Goal: Task Accomplishment & Management: Manage account settings

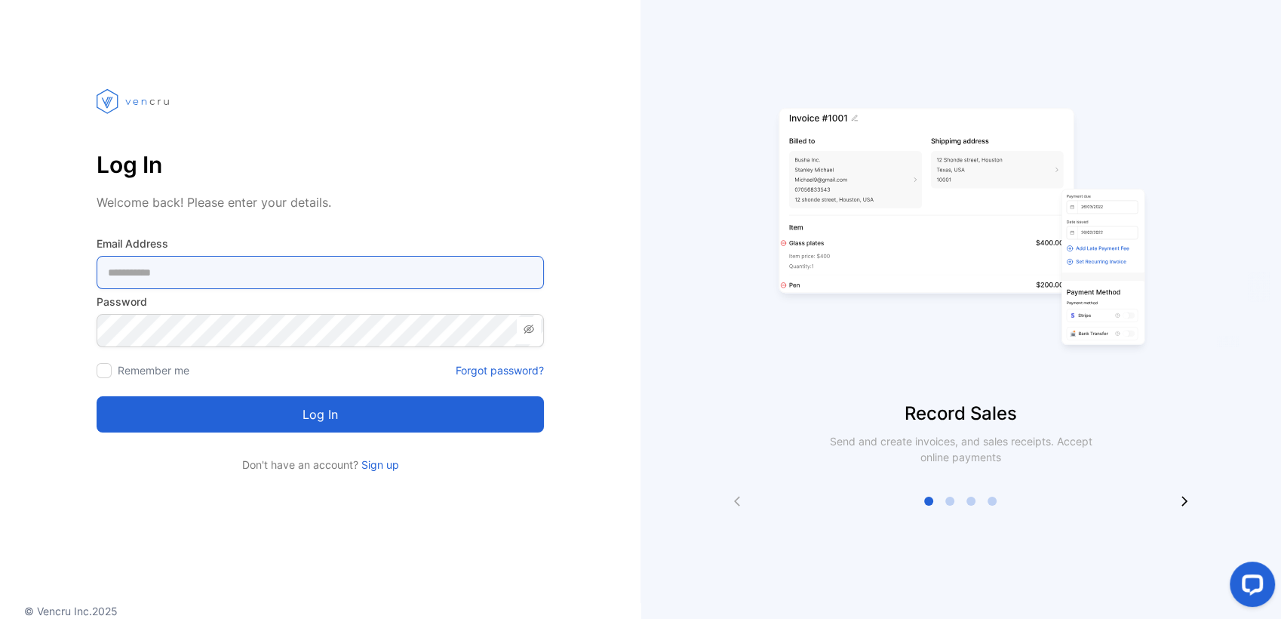
click at [271, 266] on Address-inputemail "email" at bounding box center [321, 272] width 448 height 33
paste Address-inputemail "**********"
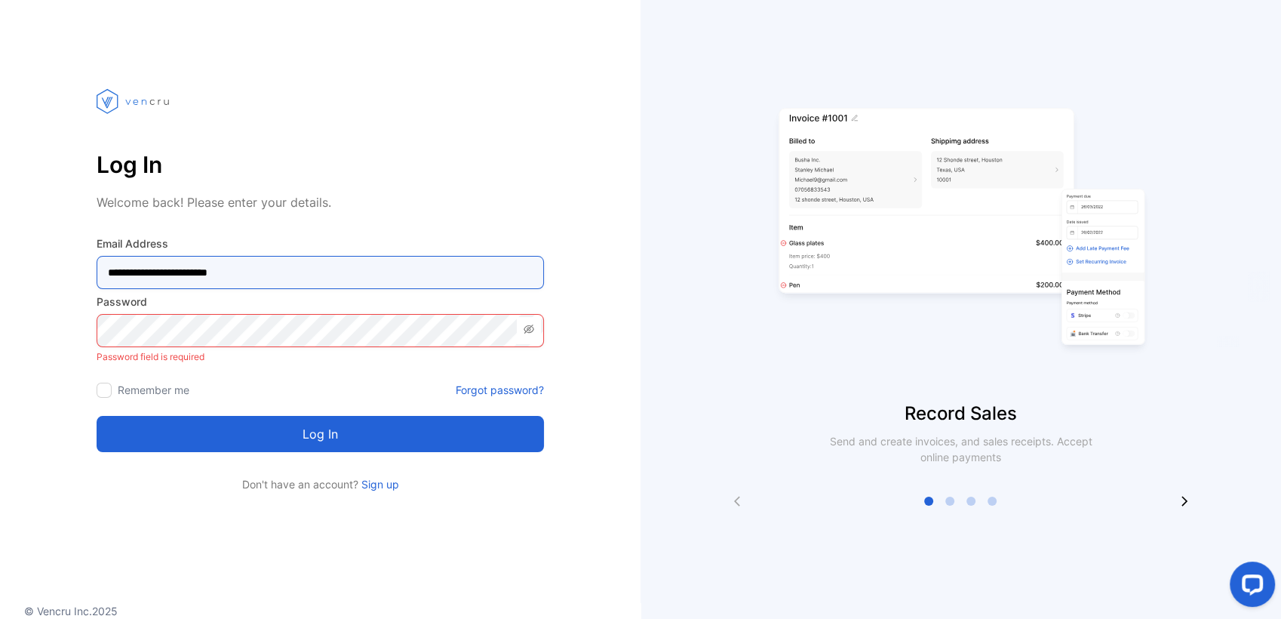
type Address-inputemail "**********"
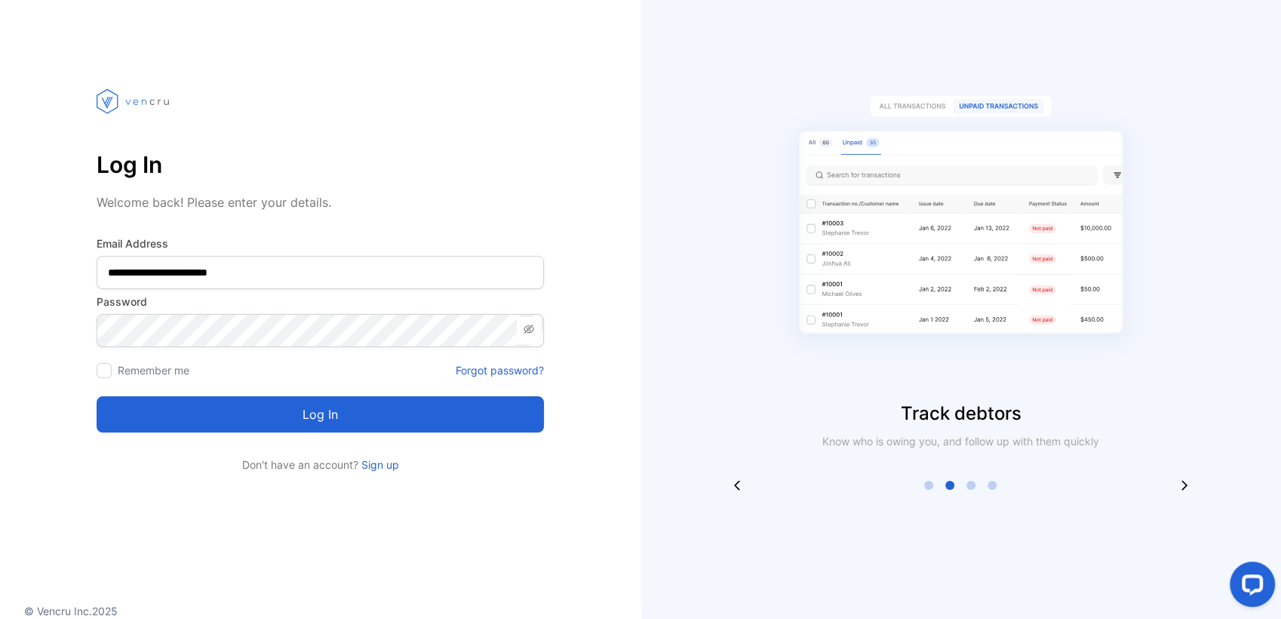
click at [528, 331] on icon at bounding box center [529, 329] width 12 height 12
click at [451, 408] on button "Log in" at bounding box center [321, 414] width 448 height 36
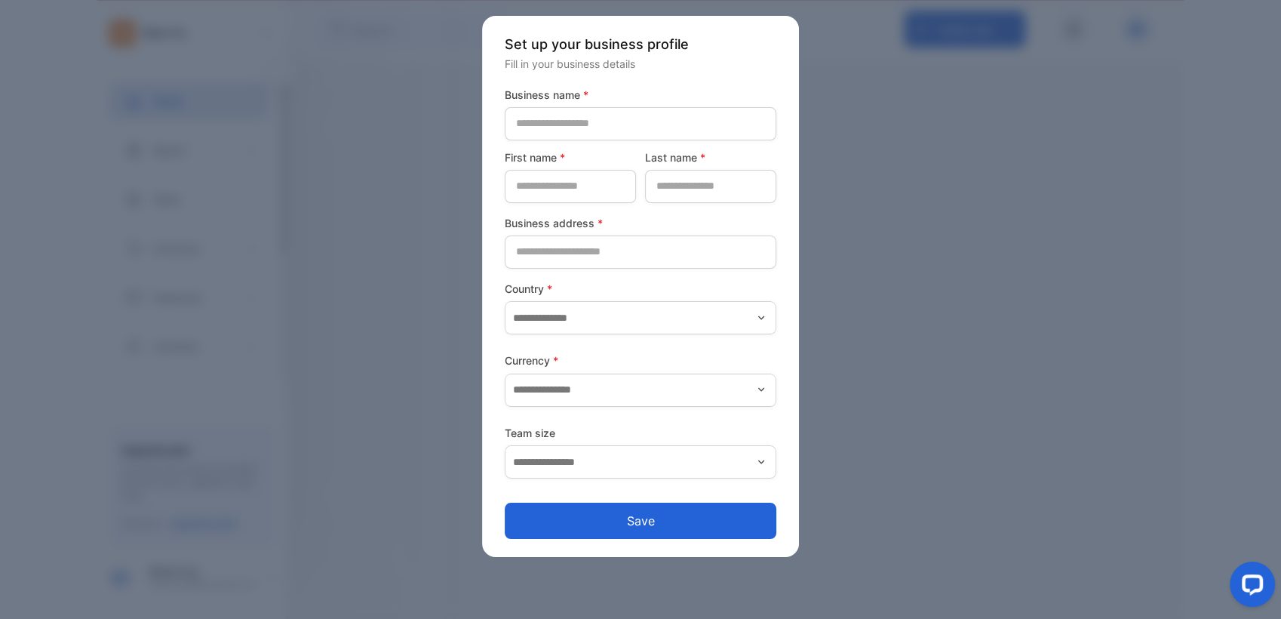
click at [952, 278] on div at bounding box center [640, 309] width 1281 height 619
click at [975, 214] on div at bounding box center [640, 309] width 1281 height 619
drag, startPoint x: 726, startPoint y: 540, endPoint x: 735, endPoint y: 532, distance: 12.3
click at [735, 532] on div "Set up your business profile Fill in your business details Business name * Firs…" at bounding box center [640, 287] width 317 height 542
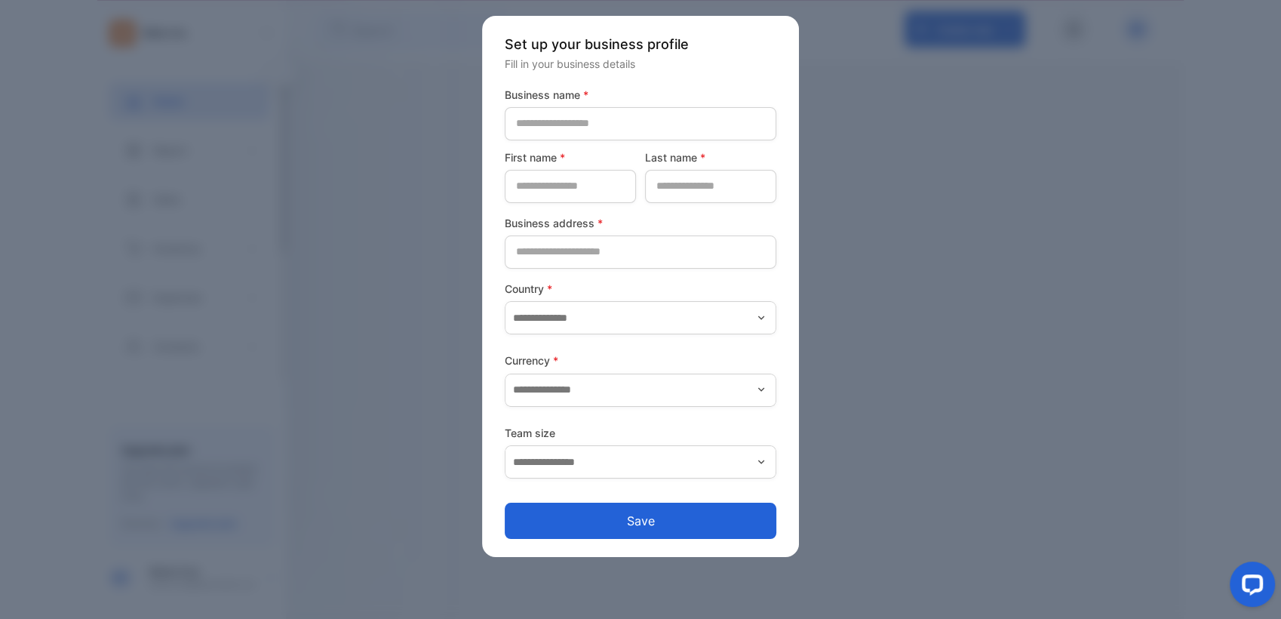
click at [735, 532] on button "Save" at bounding box center [641, 521] width 272 height 36
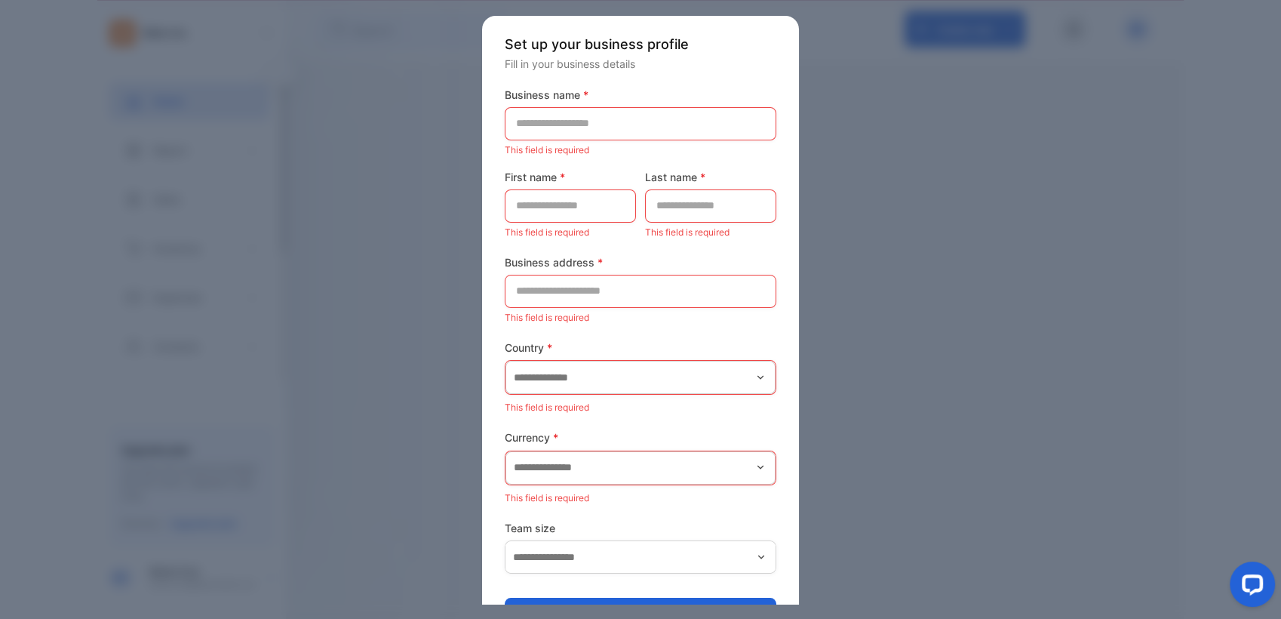
click at [956, 257] on div at bounding box center [640, 309] width 1281 height 619
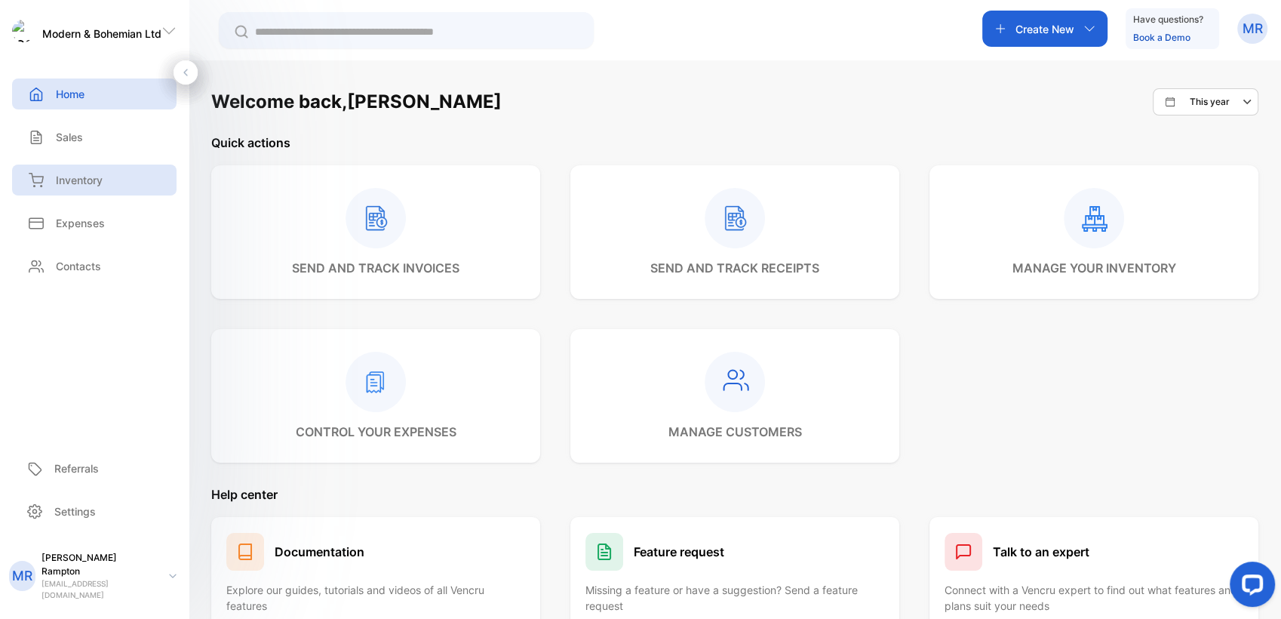
click at [134, 174] on div "Inventory" at bounding box center [94, 180] width 165 height 31
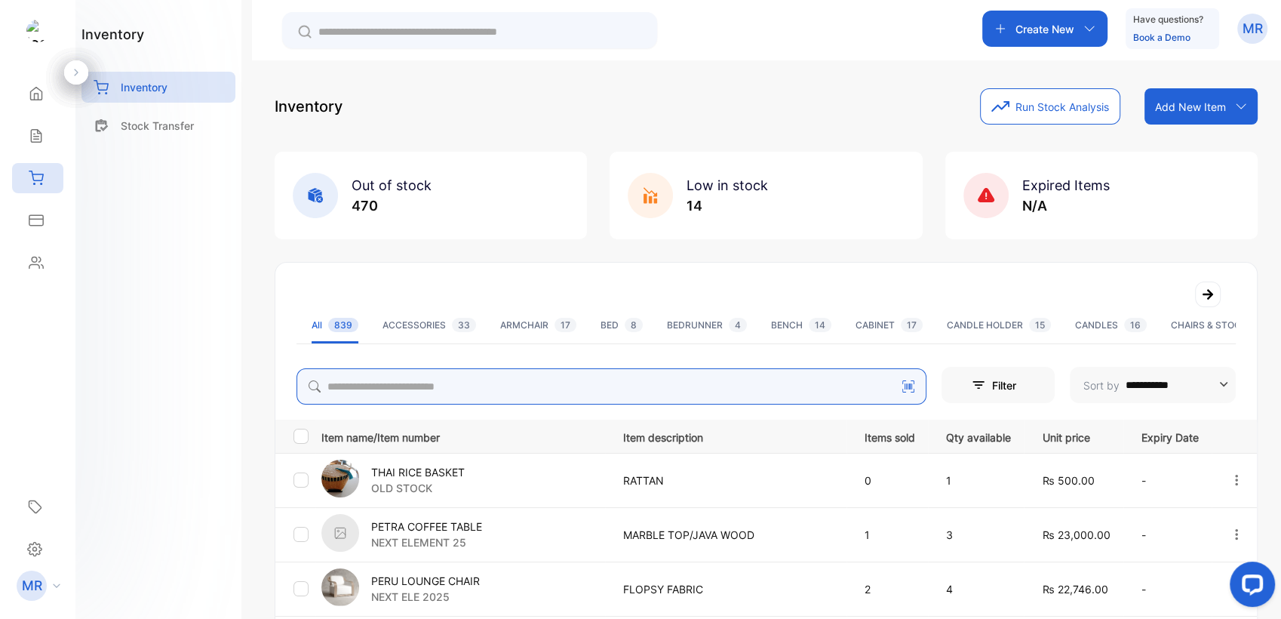
click at [429, 390] on input "search" at bounding box center [612, 386] width 630 height 36
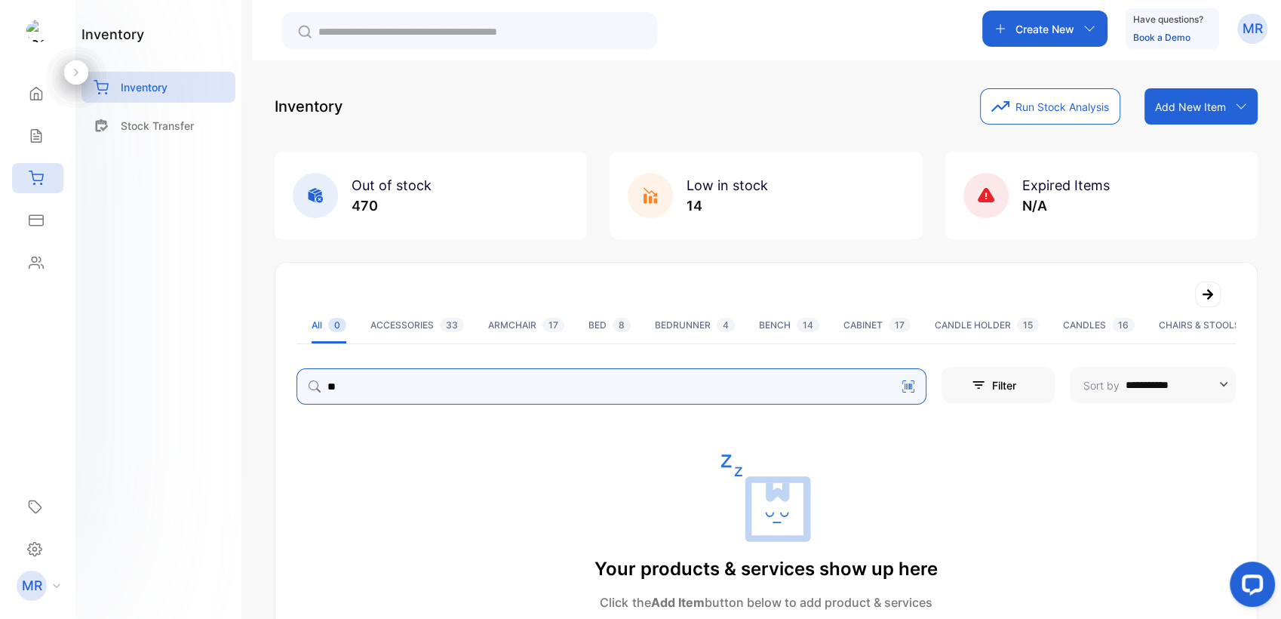
type input "*"
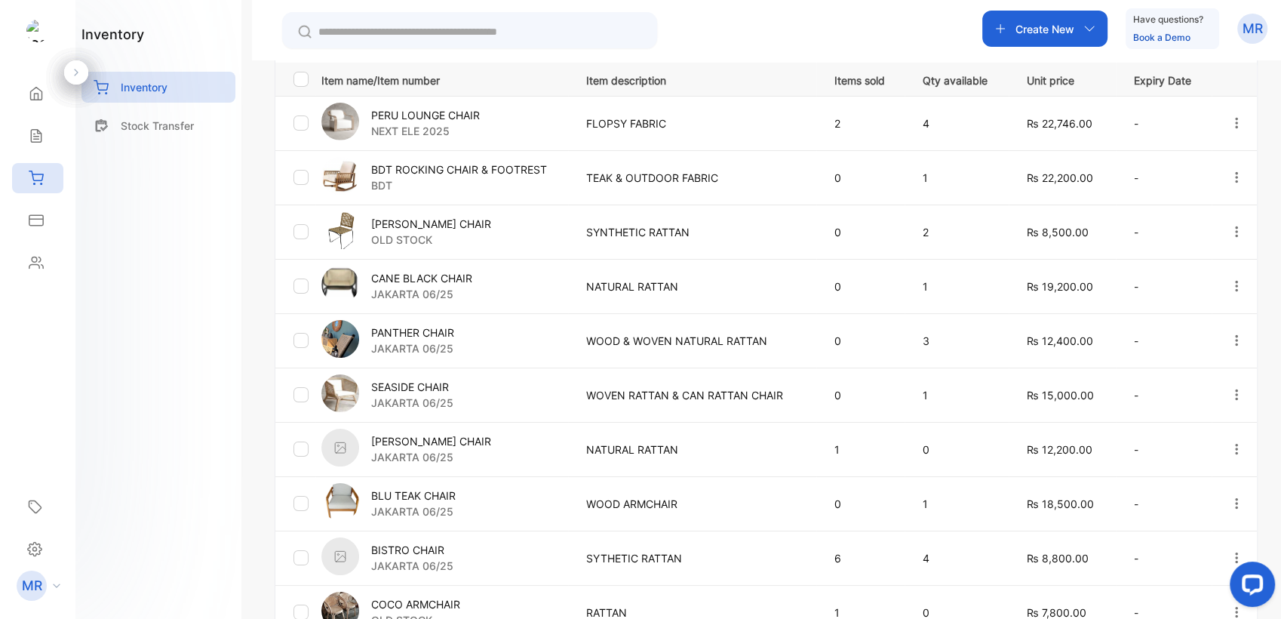
scroll to position [392, 0]
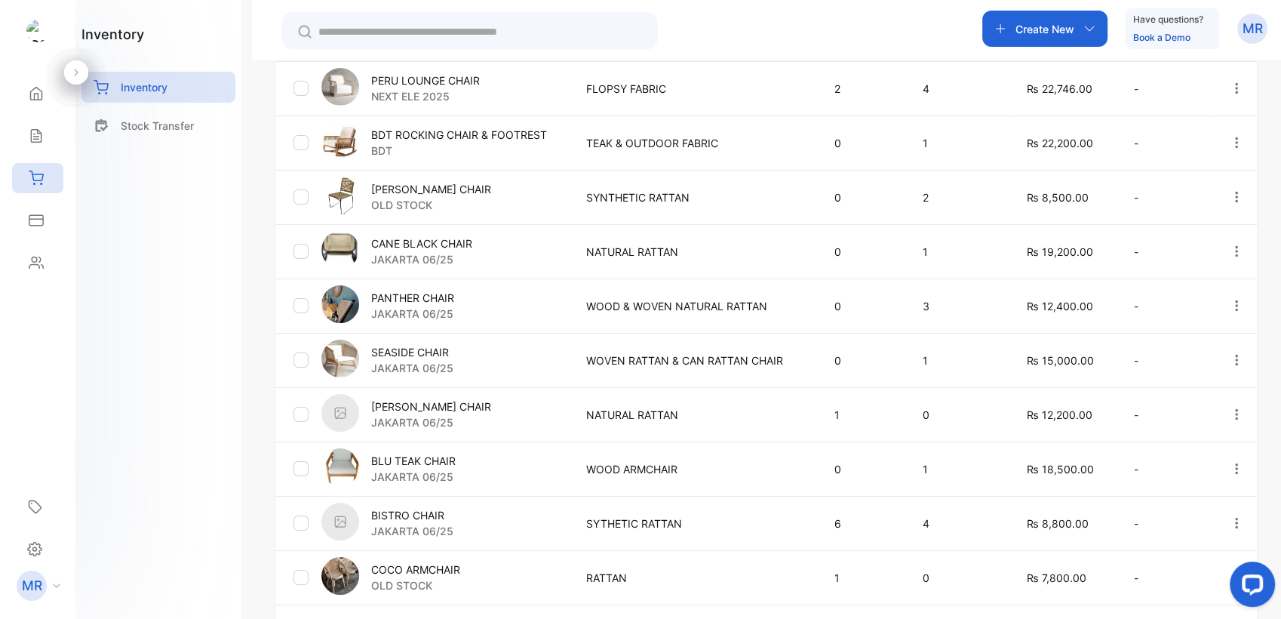
type input "*****"
click at [409, 356] on p "SEASIDE CHAIR" at bounding box center [412, 352] width 82 height 16
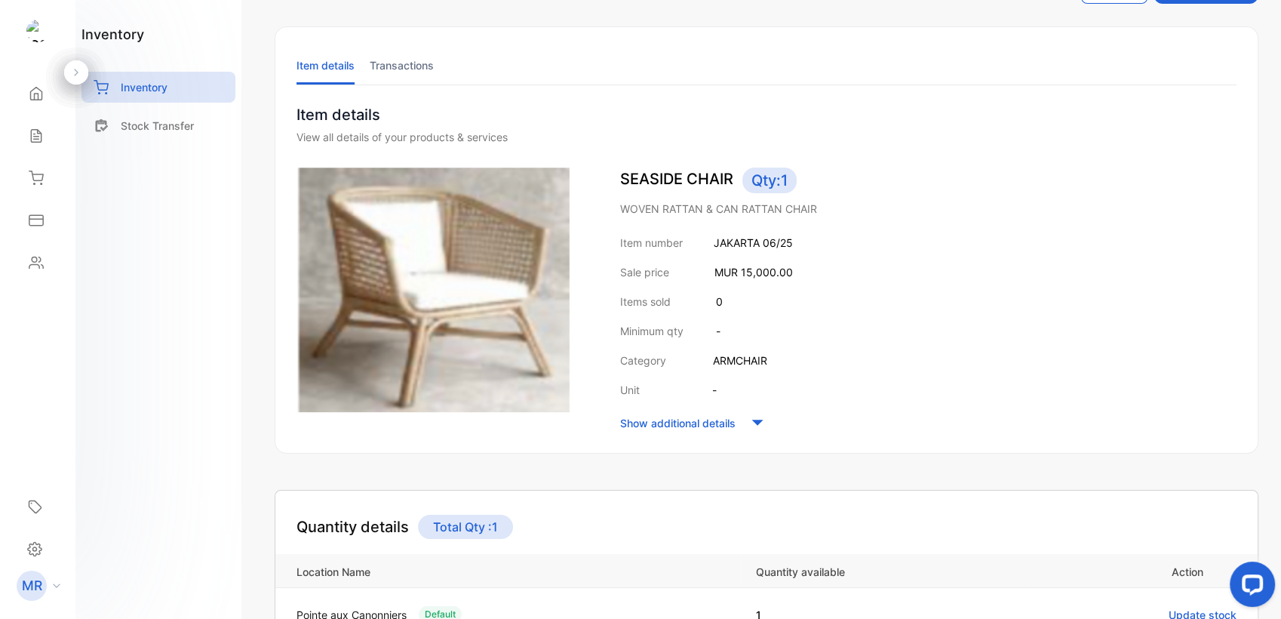
scroll to position [60, 0]
click at [75, 74] on icon at bounding box center [76, 72] width 4 height 7
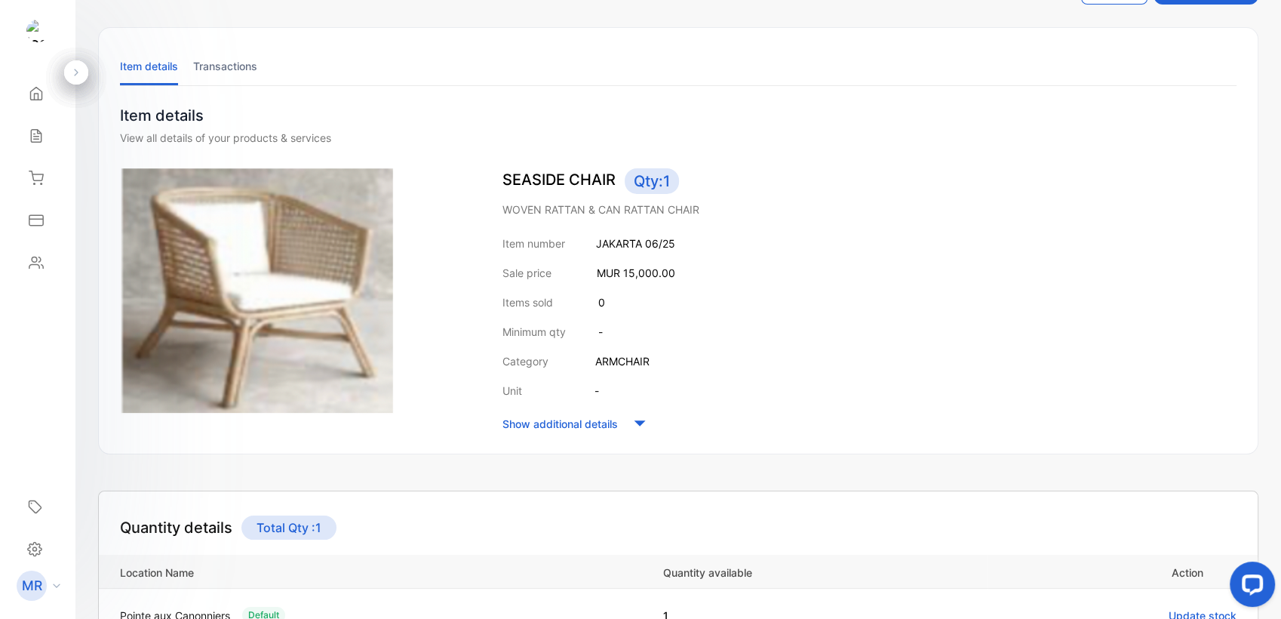
click at [81, 75] on icon at bounding box center [76, 72] width 11 height 11
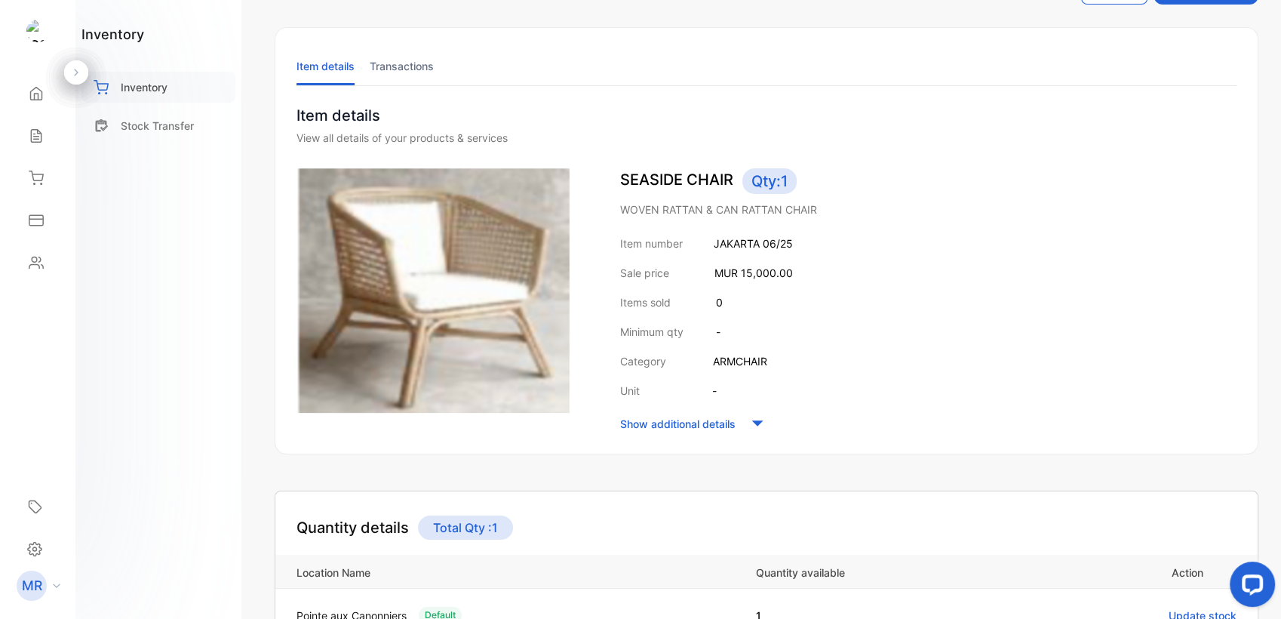
click at [160, 92] on p "Inventory" at bounding box center [144, 87] width 47 height 16
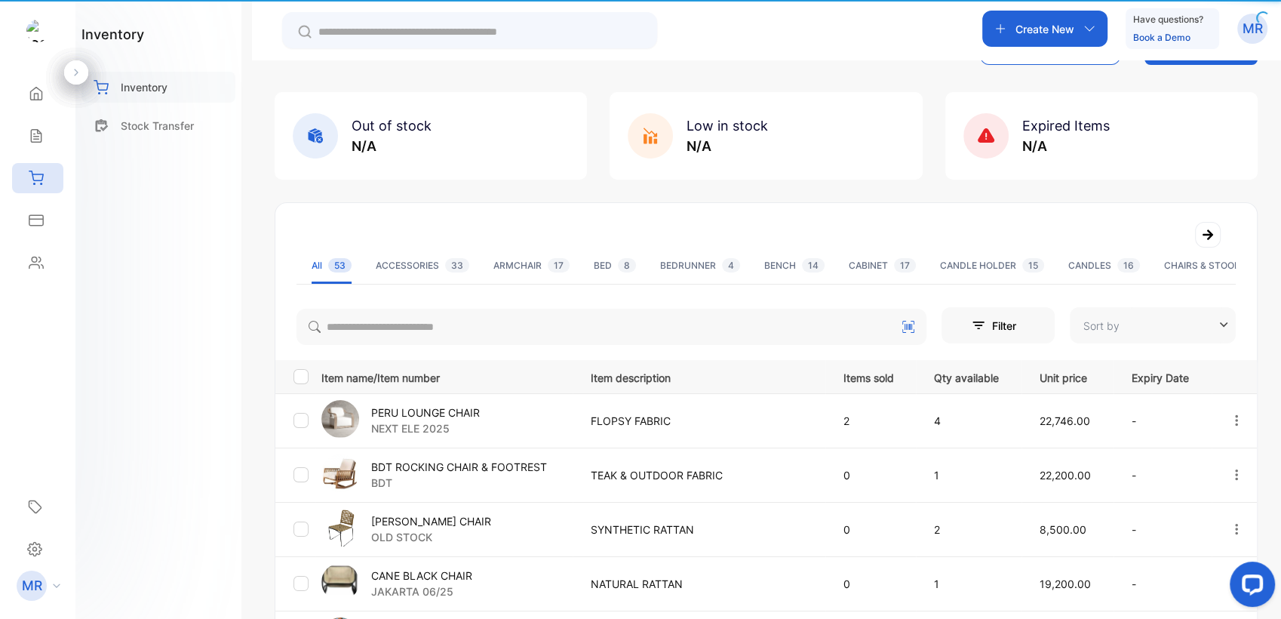
type input "**********"
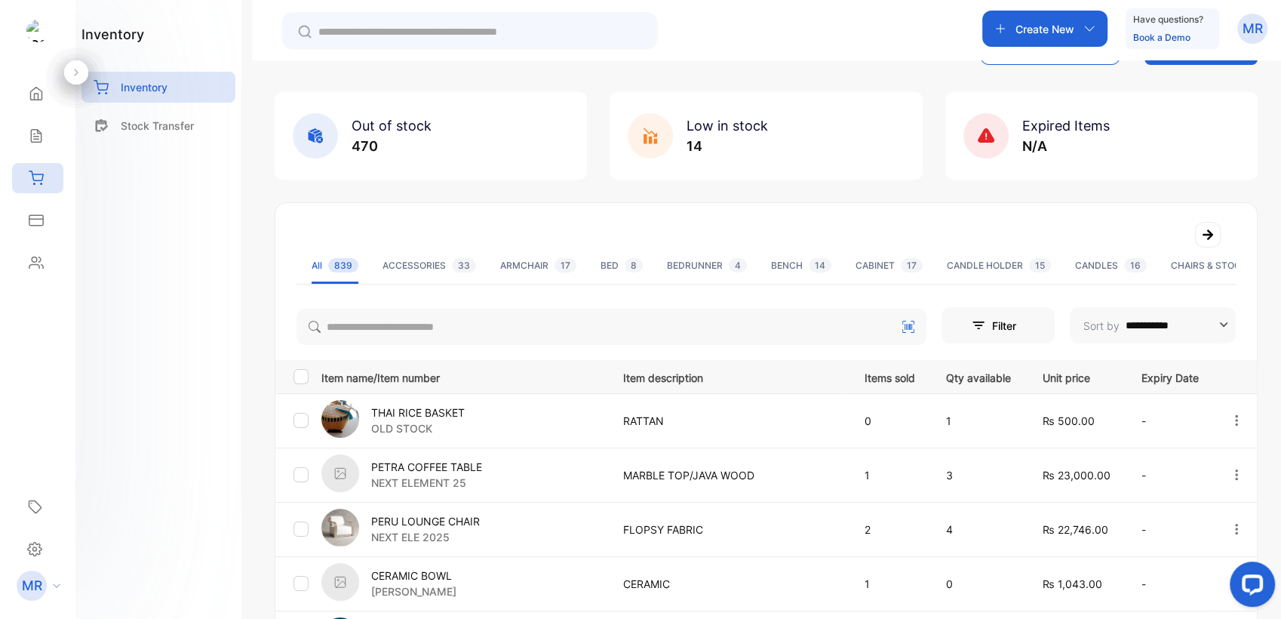
click at [1209, 262] on div "CHAIRS & STOOLS 66" at bounding box center [1227, 266] width 112 height 14
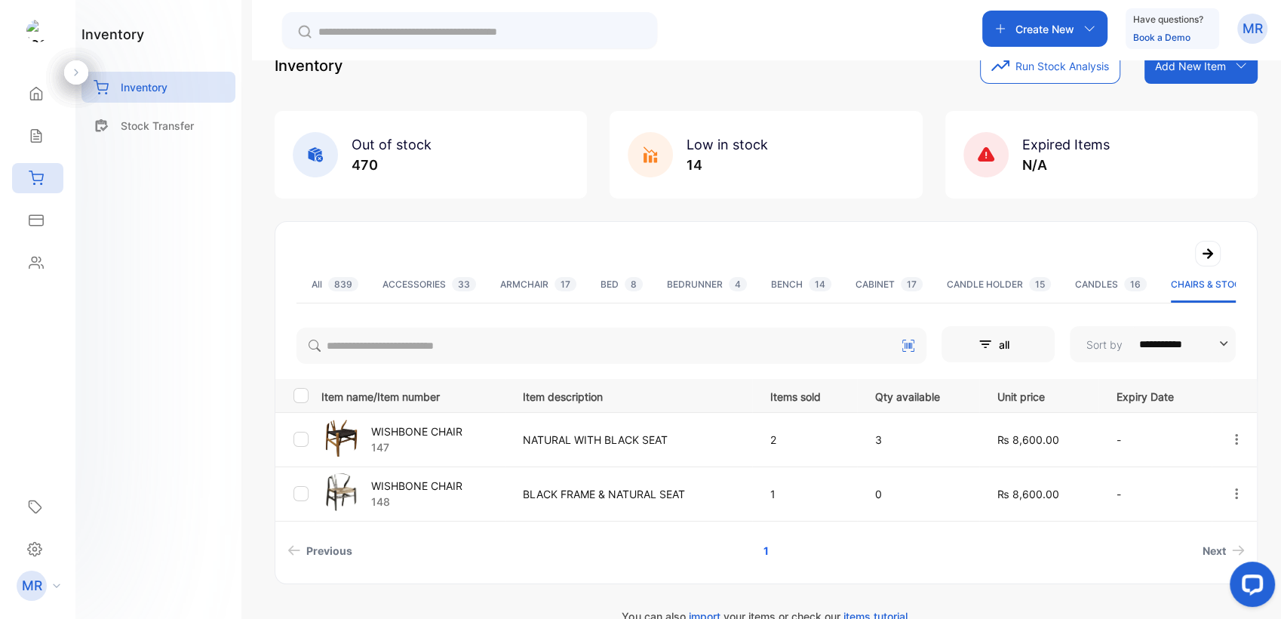
scroll to position [60, 0]
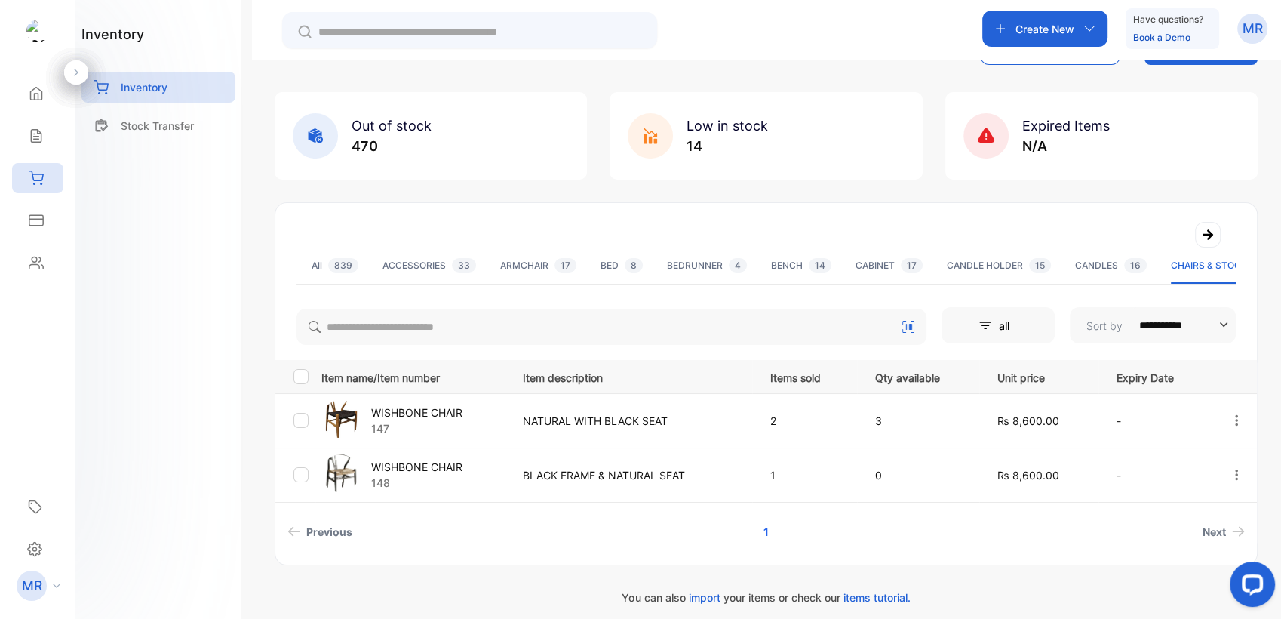
click at [1206, 229] on icon at bounding box center [1208, 235] width 12 height 12
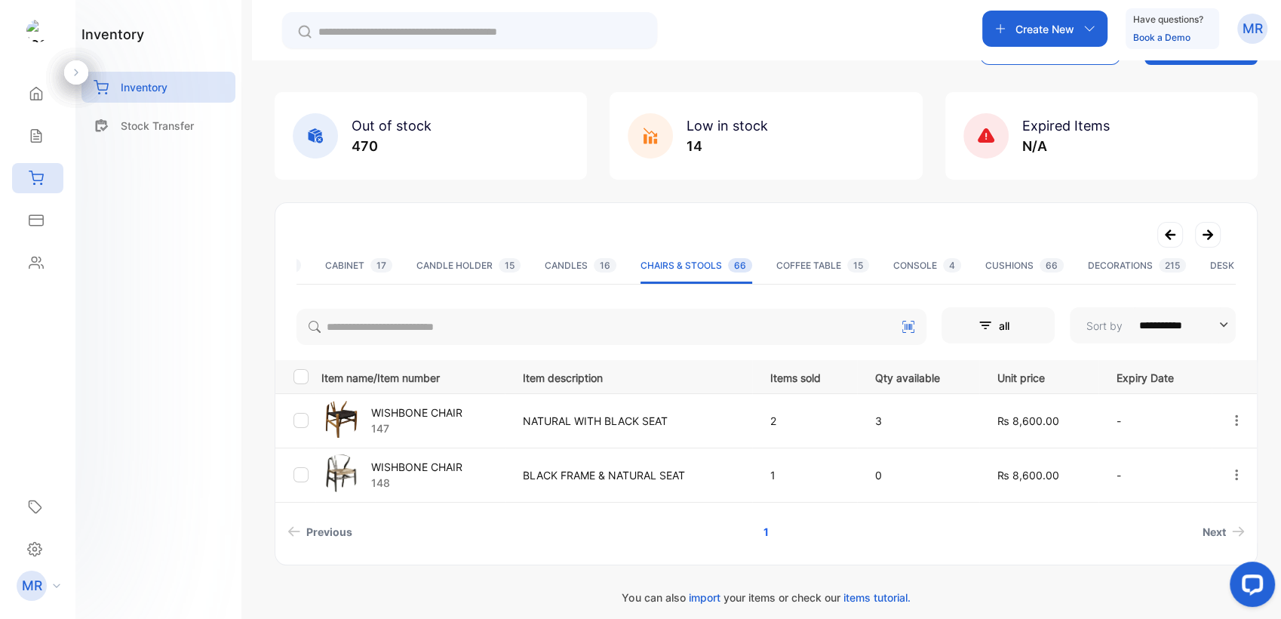
scroll to position [0, 604]
click at [1206, 229] on icon at bounding box center [1208, 235] width 12 height 12
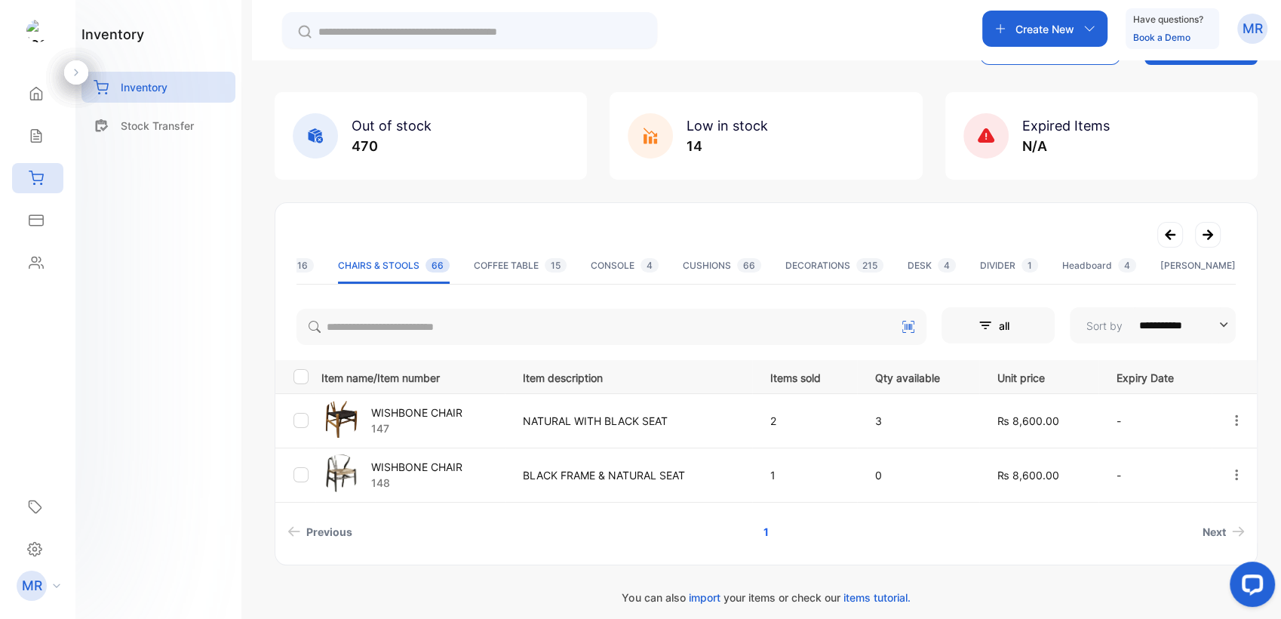
scroll to position [0, 906]
click at [1206, 229] on icon at bounding box center [1208, 235] width 12 height 12
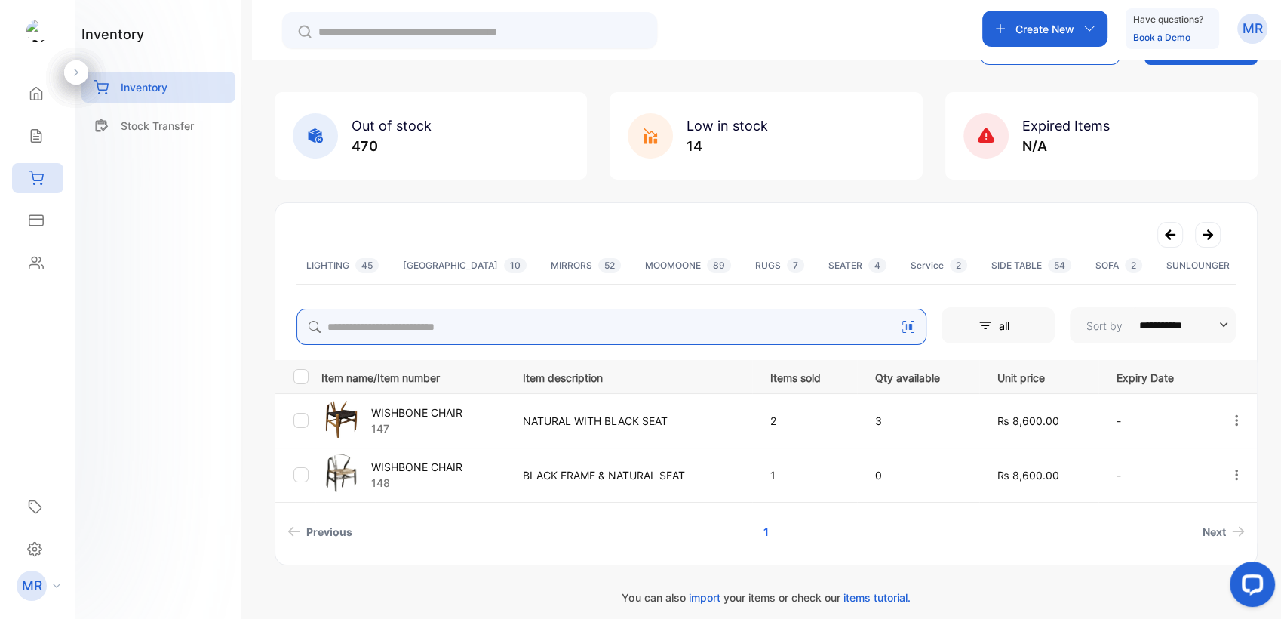
click at [598, 315] on input "search" at bounding box center [612, 327] width 630 height 36
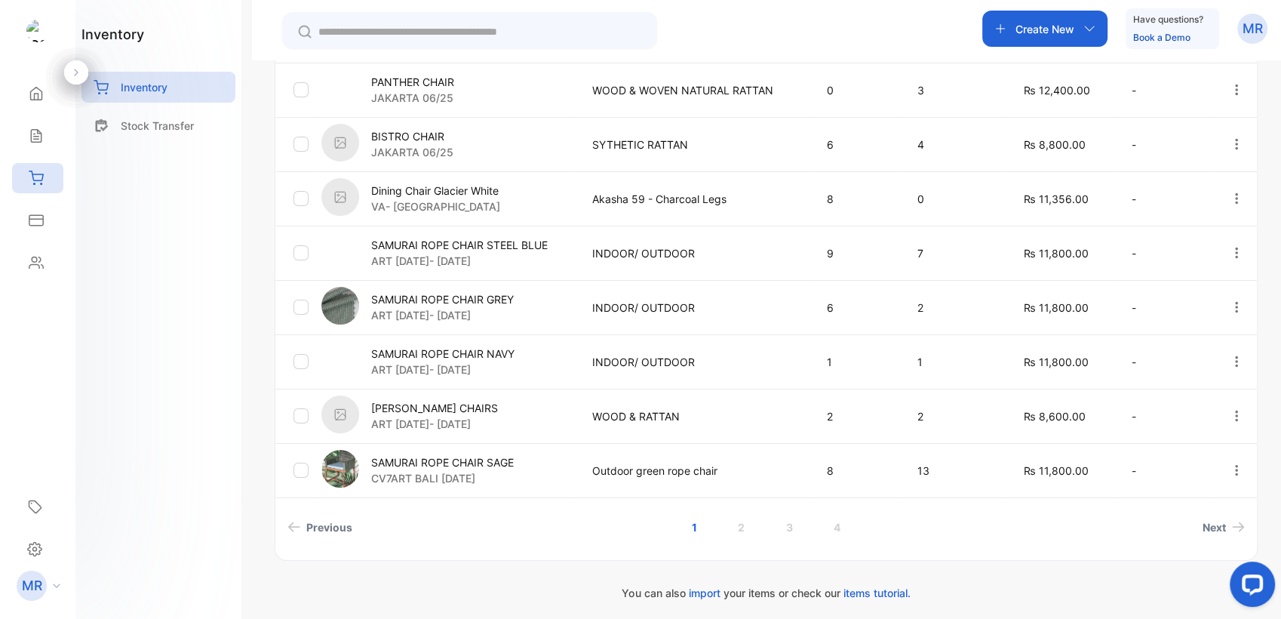
scroll to position [503, 0]
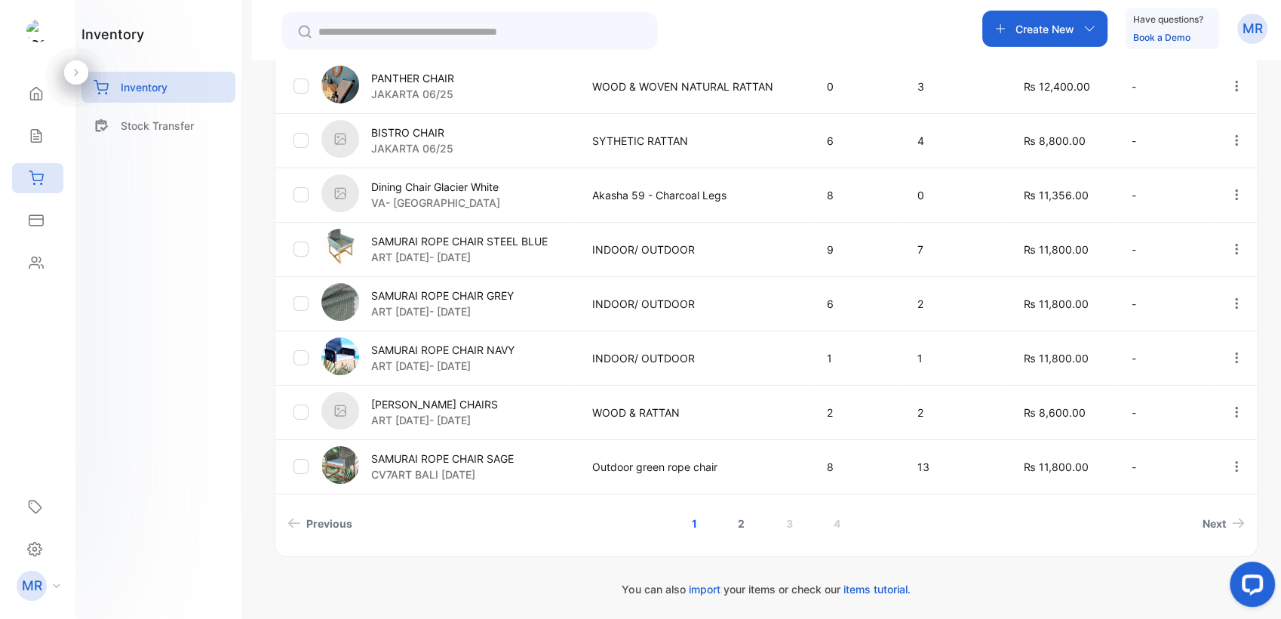
type input "*****"
click at [738, 523] on link "2" at bounding box center [741, 523] width 43 height 28
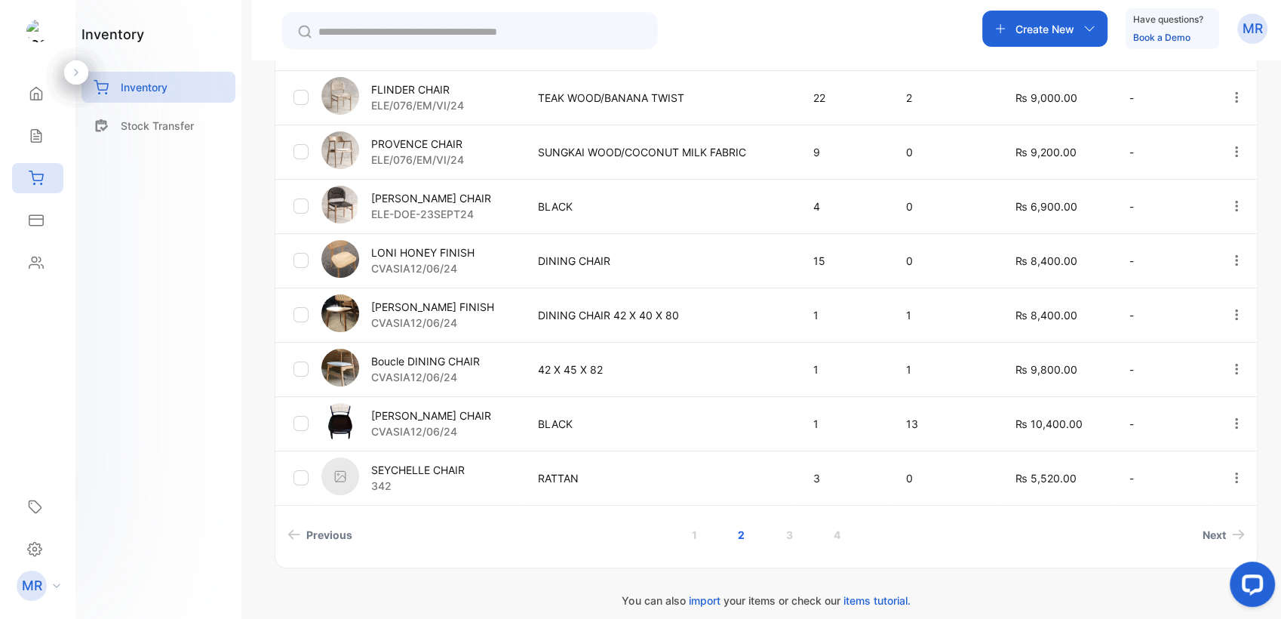
scroll to position [503, 0]
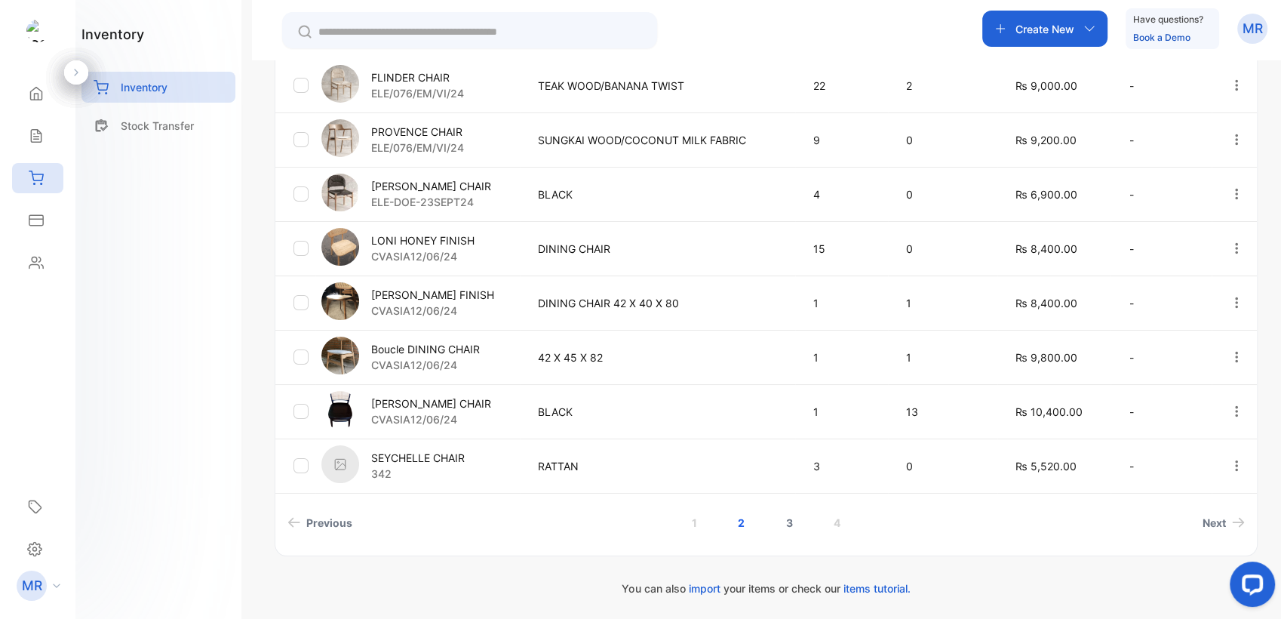
click at [773, 513] on link "3" at bounding box center [789, 523] width 43 height 28
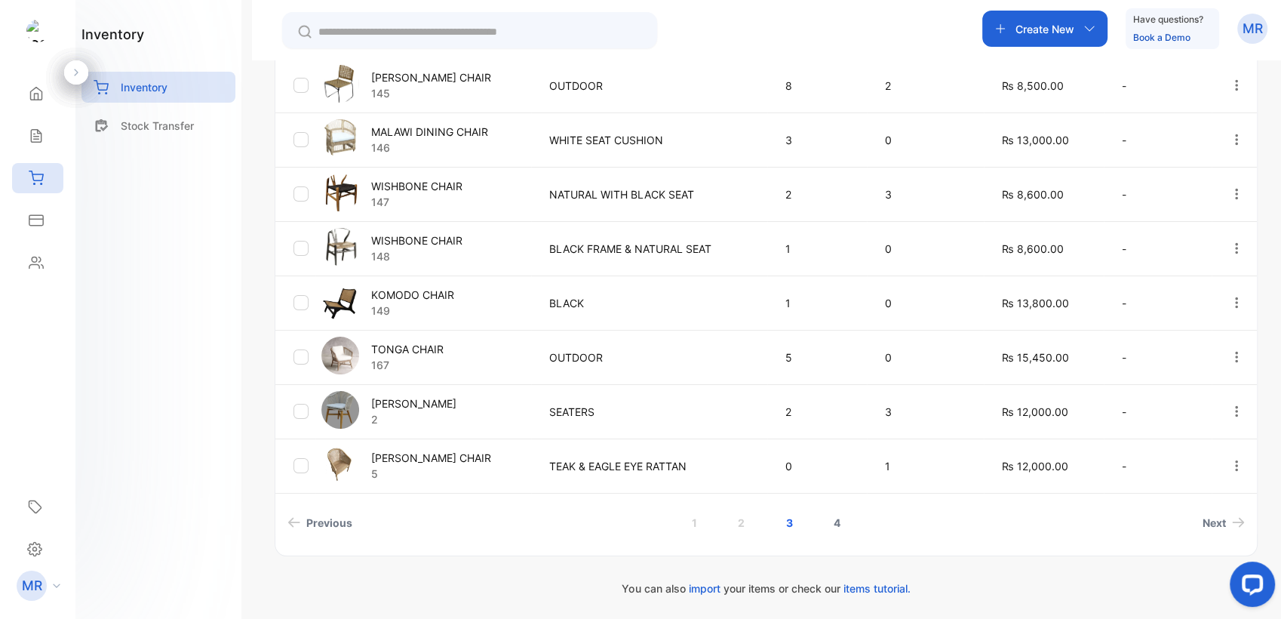
click at [834, 524] on link "4" at bounding box center [837, 523] width 43 height 28
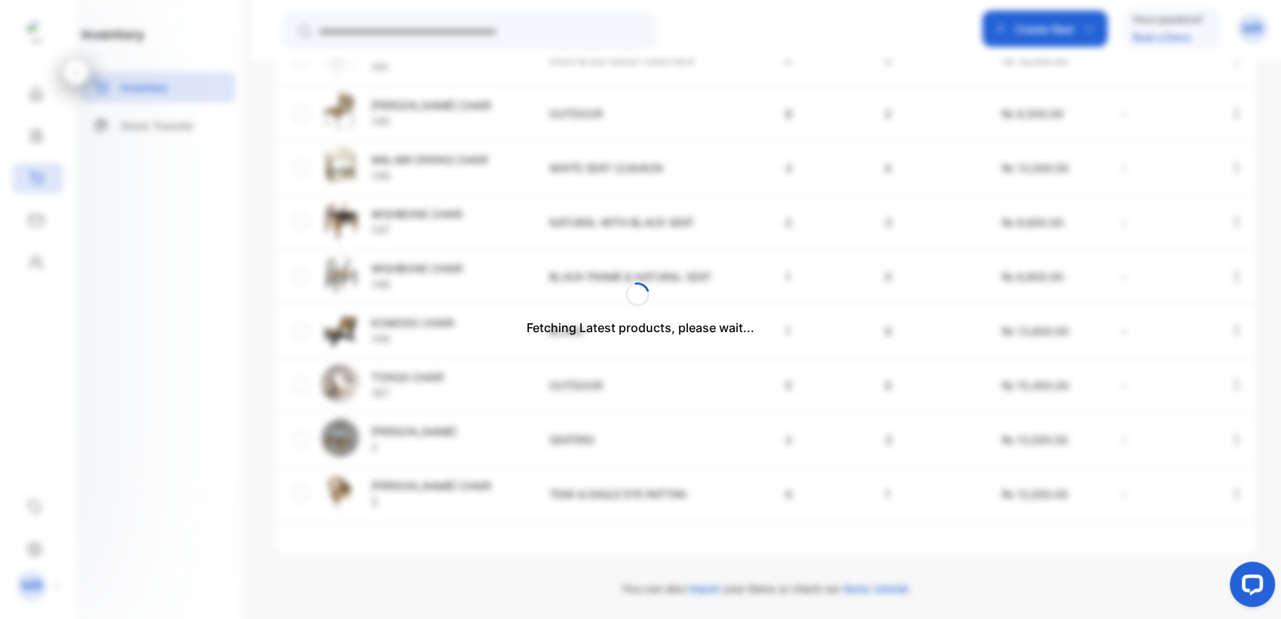
scroll to position [177, 0]
